Goal: Task Accomplishment & Management: Complete application form

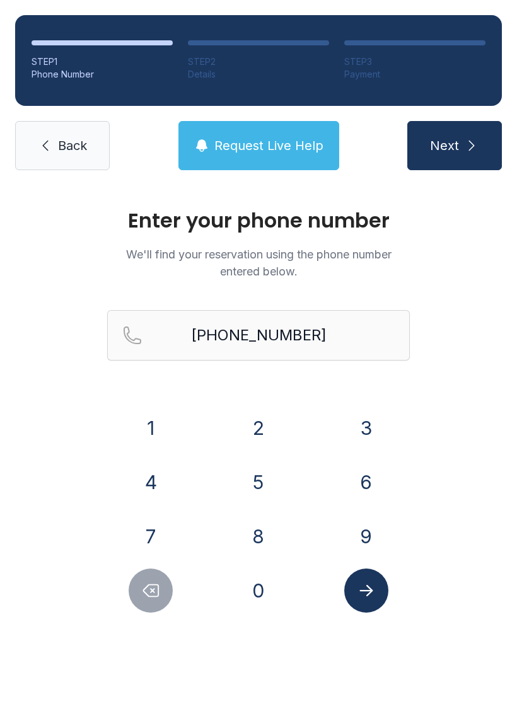
click at [58, 139] on span "Back" at bounding box center [72, 146] width 29 height 18
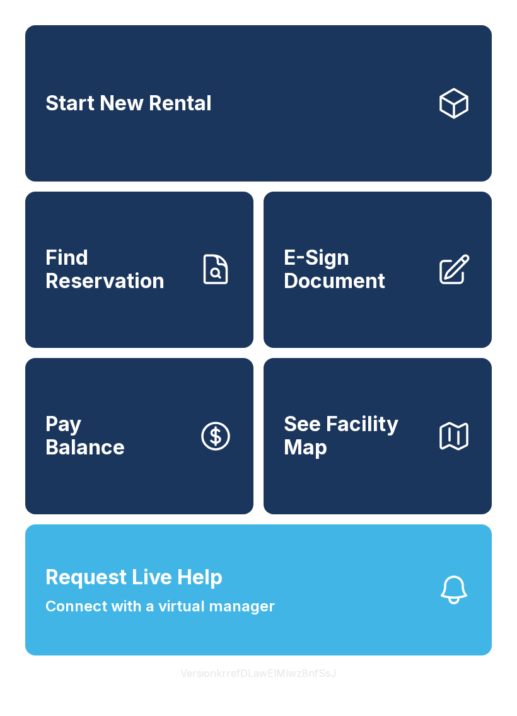
click at [375, 288] on span "E-Sign Document" at bounding box center [355, 270] width 143 height 46
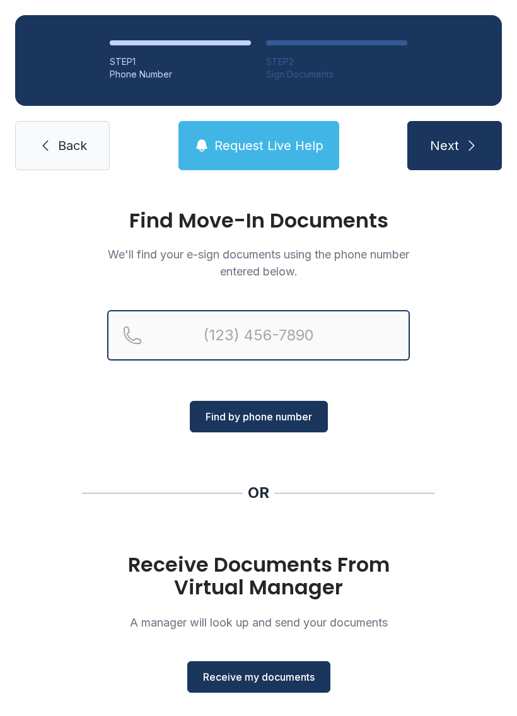
click at [272, 332] on input "Reservation phone number" at bounding box center [258, 335] width 303 height 50
type input "[PHONE_NUMBER]"
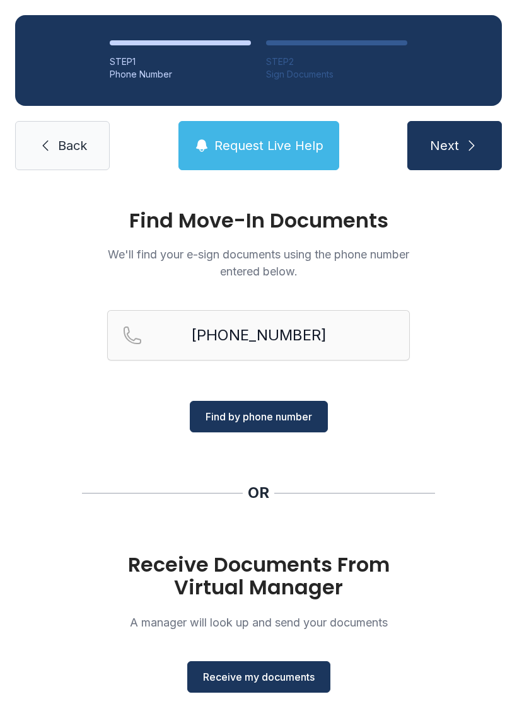
click at [264, 413] on span "Find by phone number" at bounding box center [259, 416] width 107 height 15
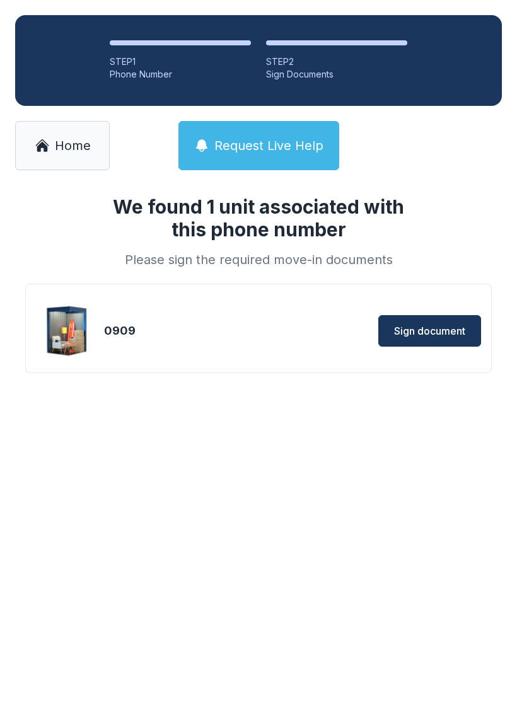
click at [433, 330] on span "Sign document" at bounding box center [429, 330] width 71 height 15
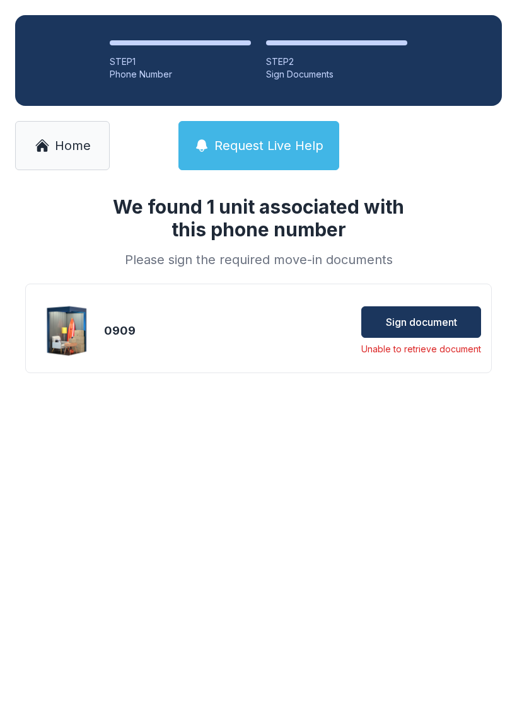
click at [58, 150] on span "Home" at bounding box center [73, 146] width 36 height 18
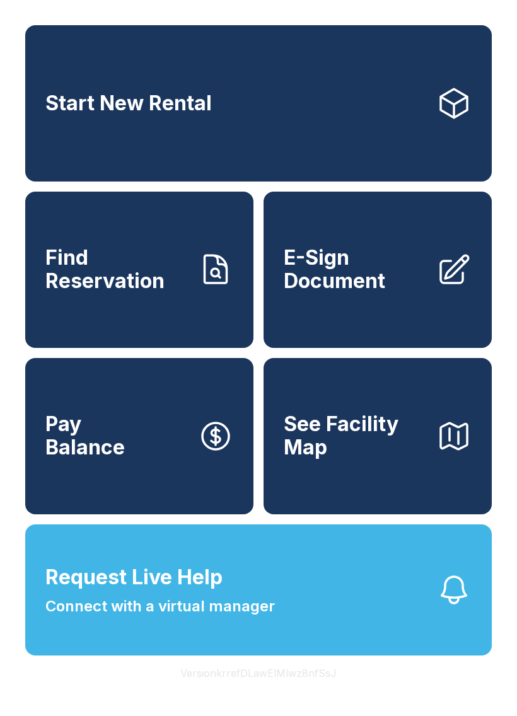
click at [387, 293] on span "E-Sign Document" at bounding box center [355, 270] width 143 height 46
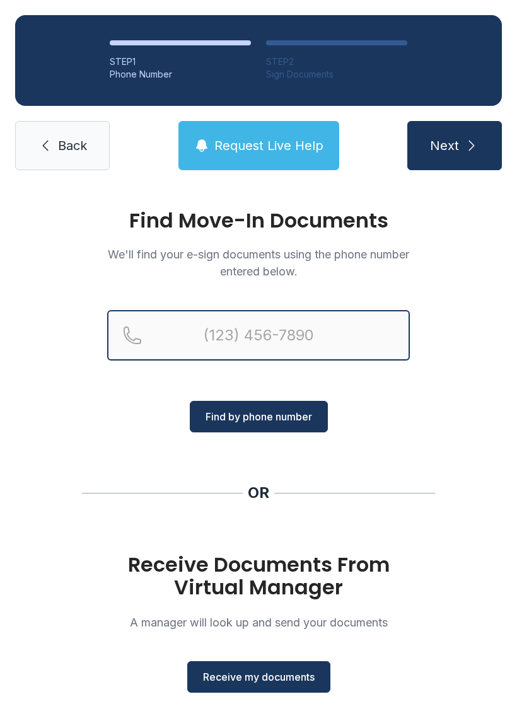
click at [247, 332] on input "Reservation phone number" at bounding box center [258, 335] width 303 height 50
type input "[PHONE_NUMBER]"
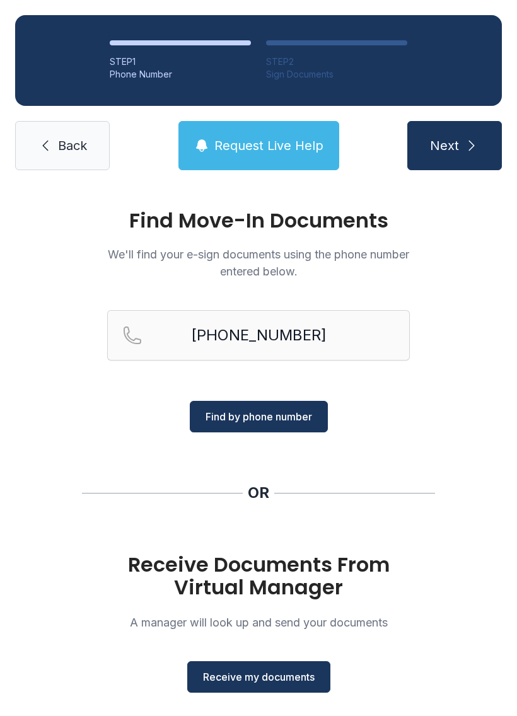
click at [451, 142] on span "Next" at bounding box center [444, 146] width 29 height 18
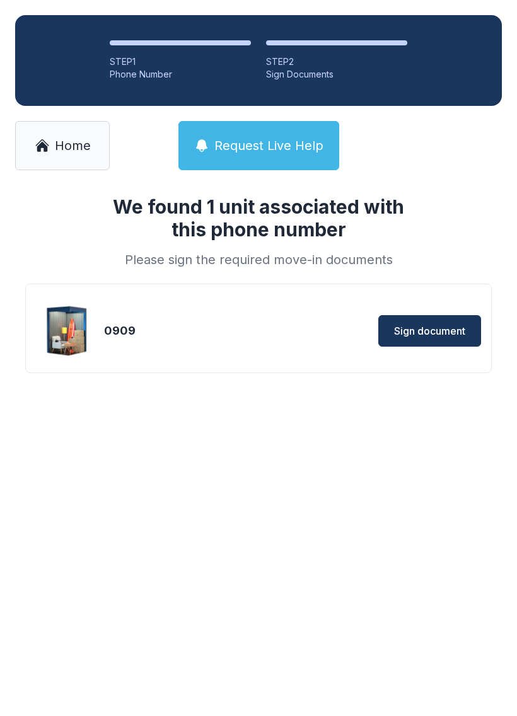
click at [427, 327] on span "Sign document" at bounding box center [429, 330] width 71 height 15
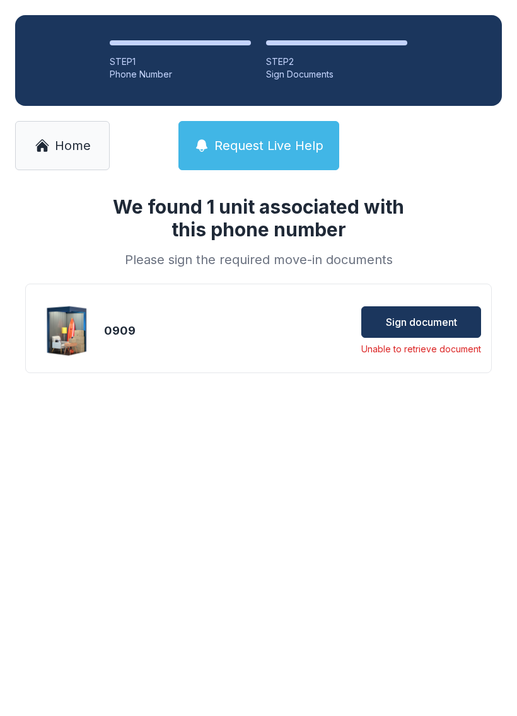
click at [55, 149] on span "Home" at bounding box center [73, 146] width 36 height 18
